Goal: Task Accomplishment & Management: Use online tool/utility

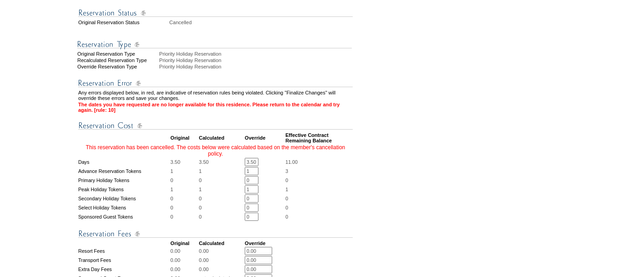
scroll to position [0, 1]
drag, startPoint x: 248, startPoint y: 176, endPoint x: 266, endPoint y: 177, distance: 17.9
click at [266, 166] on td "3.50 * *" at bounding box center [265, 162] width 40 height 8
type input "0.00"
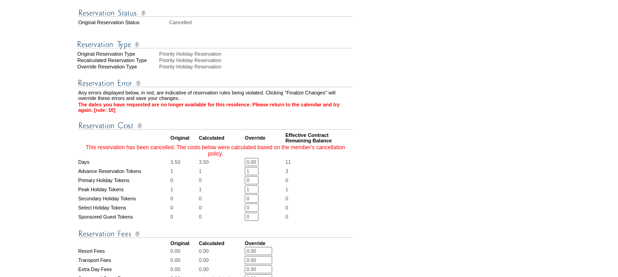
drag, startPoint x: 254, startPoint y: 189, endPoint x: 242, endPoint y: 189, distance: 11.9
click at [242, 176] on tr "Advance Reservation Tokens 1 1 1 * * 3" at bounding box center [215, 171] width 274 height 8
type input "0"
drag, startPoint x: 255, startPoint y: 205, endPoint x: 242, endPoint y: 207, distance: 12.9
click at [242, 194] on tr "Peak Holiday Tokens 1 1 1 * * 1" at bounding box center [215, 190] width 274 height 8
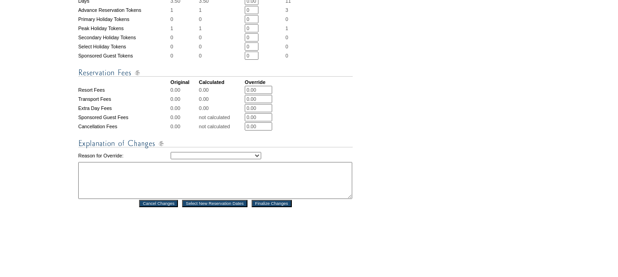
scroll to position [411, 0]
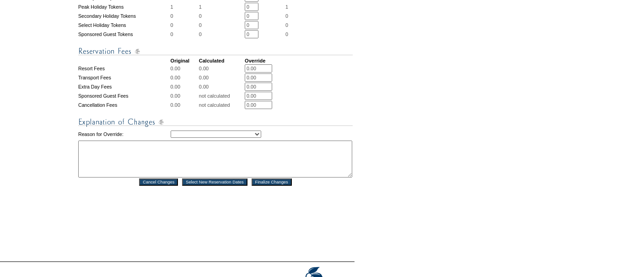
type input "0"
click at [261, 138] on select "Creating Continuous Stay Days Rebooked After Cancellation Editing Occupant Expe…" at bounding box center [216, 134] width 91 height 7
select select "1042"
click at [171, 138] on select "Creating Continuous Stay Days Rebooked After Cancellation Editing Occupant Expe…" at bounding box center [216, 134] width 91 height 7
click at [232, 177] on textarea at bounding box center [215, 159] width 274 height 37
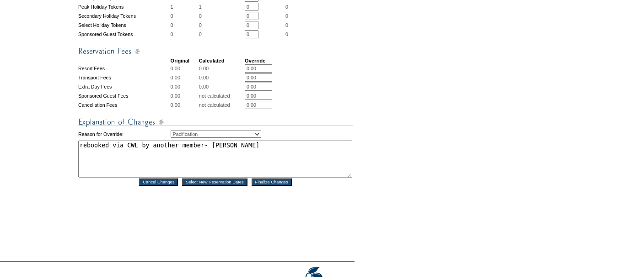
type textarea "rebooked via CWL by another member- [PERSON_NAME]"
click at [288, 186] on input "Finalize Changes" at bounding box center [271, 182] width 40 height 7
